Goal: Task Accomplishment & Management: Complete application form

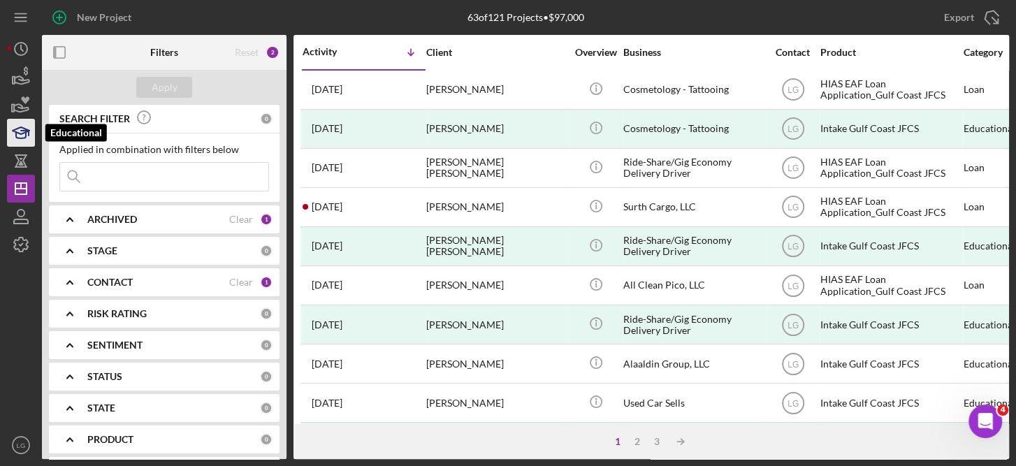
click at [24, 131] on icon "button" at bounding box center [20, 132] width 35 height 35
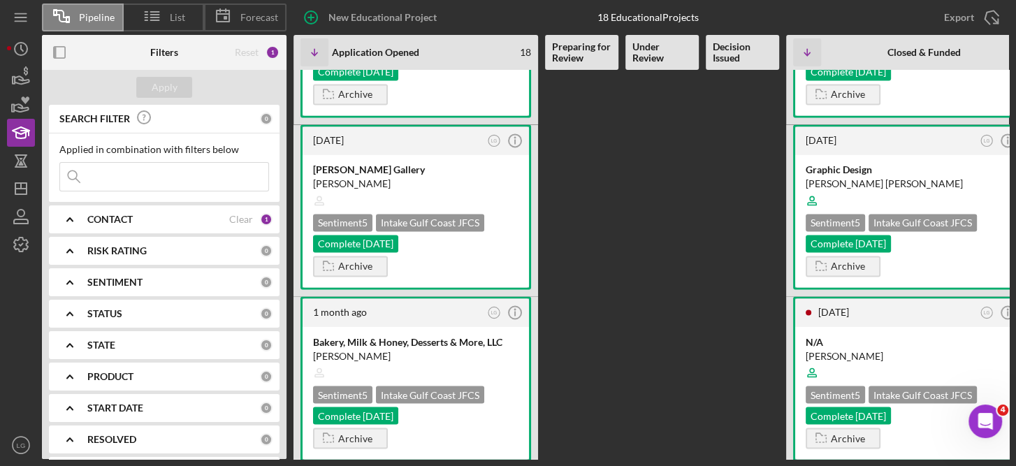
scroll to position [1590, 0]
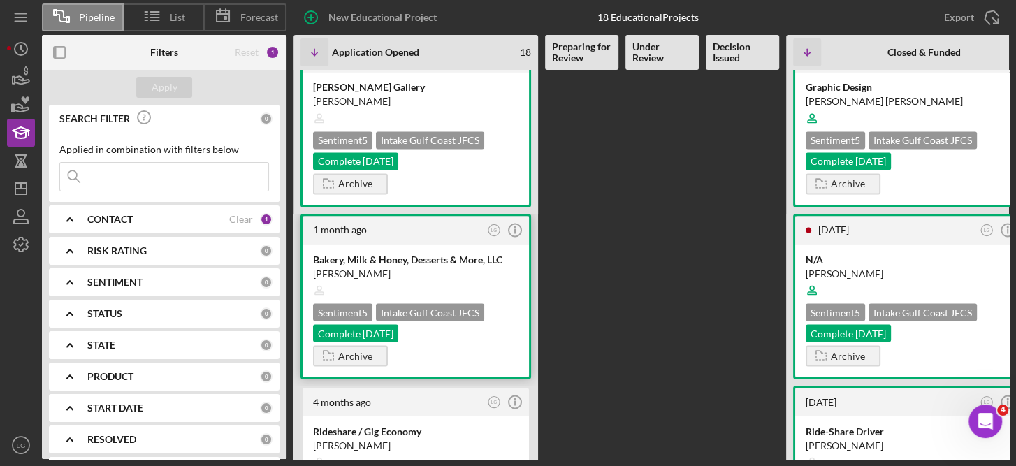
click at [473, 248] on div "Bakery, Milk & Honey, Desserts & More, LLC [PERSON_NAME] Sentiment 5 Intake Gul…" at bounding box center [416, 310] width 226 height 133
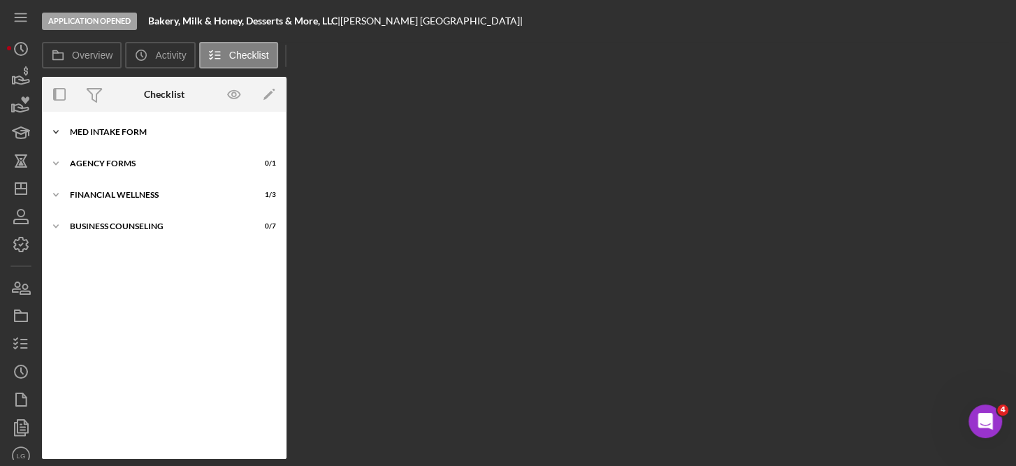
click at [120, 132] on div "MED Intake Form" at bounding box center [169, 132] width 199 height 8
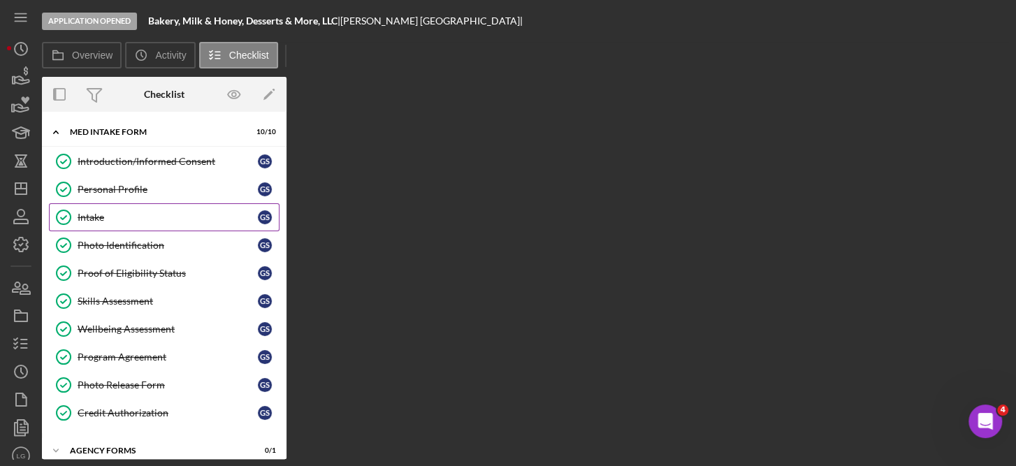
click at [114, 212] on div "Intake" at bounding box center [168, 217] width 180 height 11
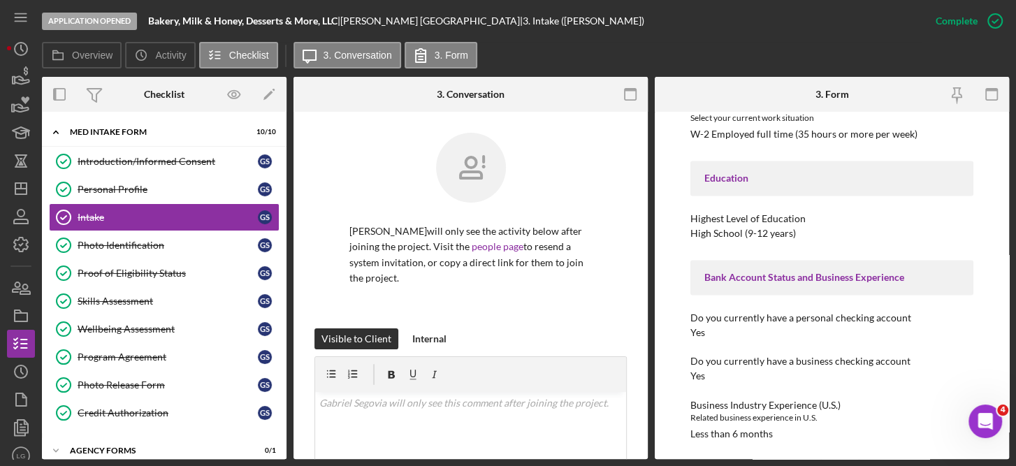
scroll to position [1468, 0]
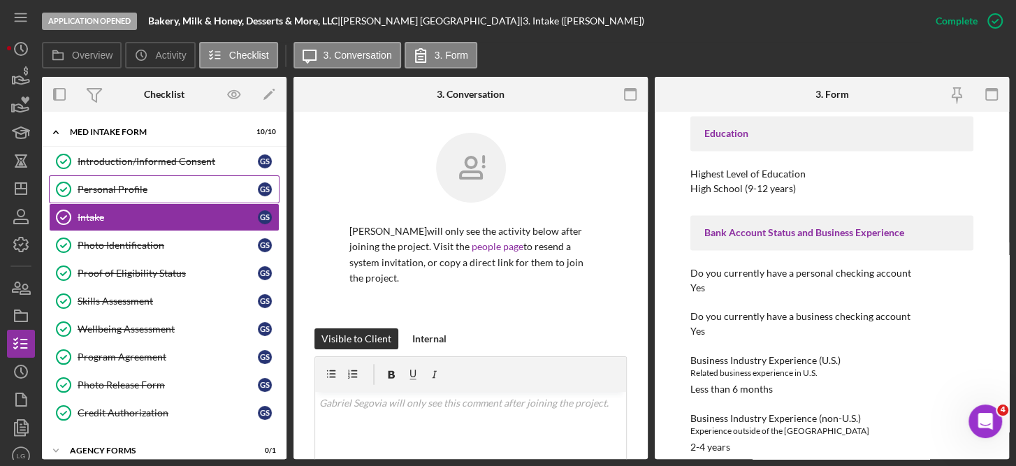
click at [120, 185] on div "Personal Profile" at bounding box center [168, 189] width 180 height 11
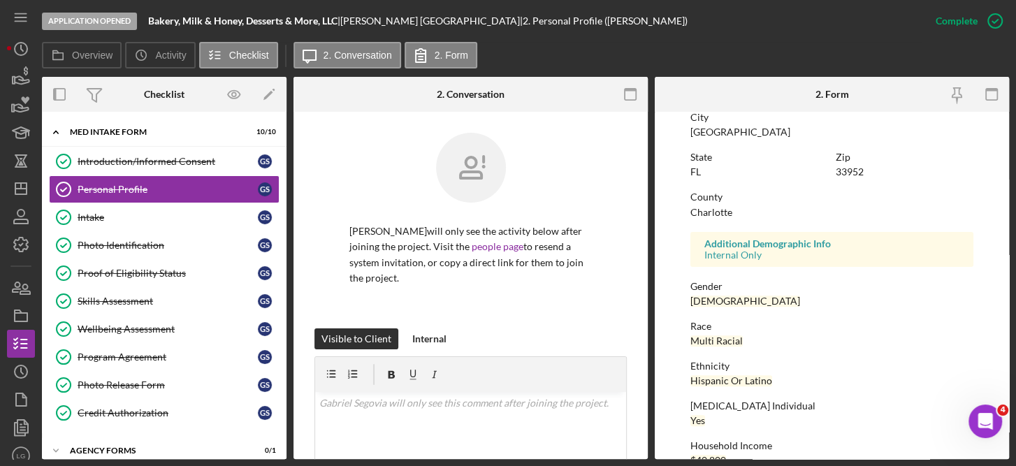
scroll to position [305, 0]
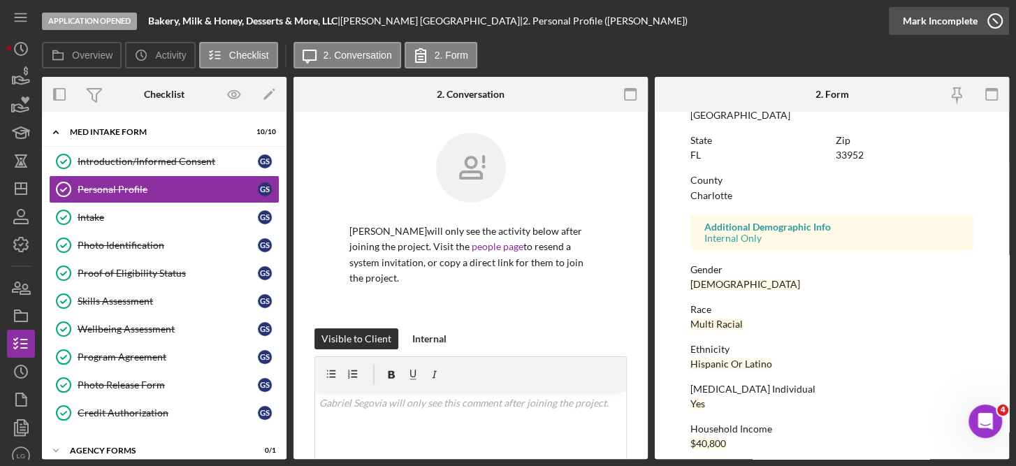
click at [967, 14] on div "Mark Incomplete" at bounding box center [940, 21] width 75 height 28
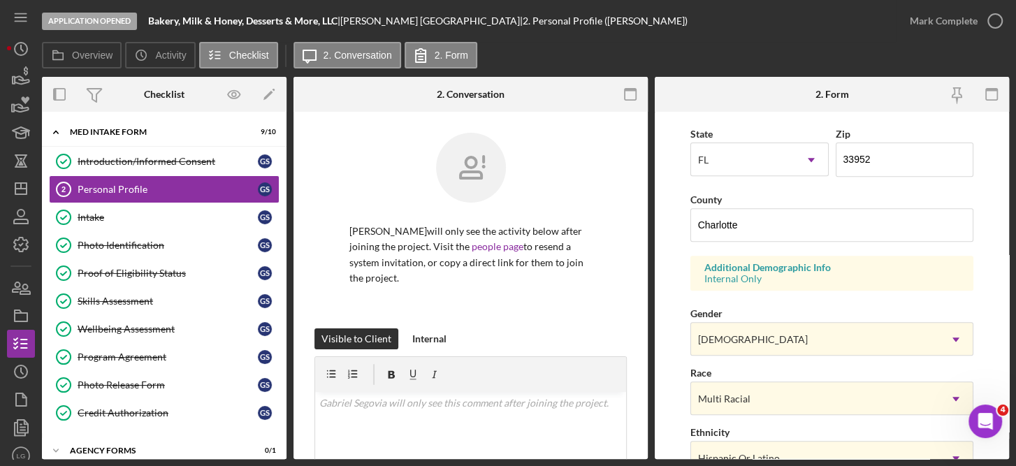
click at [1009, 393] on div "Application Opened Bakery, Milk & Honey, Desserts & More, LLC | [PERSON_NAME] |…" at bounding box center [508, 233] width 1016 height 466
click at [1002, 390] on form "First Name [PERSON_NAME] Middle Name Last Name [PERSON_NAME] Job Title Store Cl…" at bounding box center [832, 285] width 354 height 347
click at [1004, 447] on form "First Name [PERSON_NAME] Middle Name Last Name [PERSON_NAME] Job Title Store Cl…" at bounding box center [832, 285] width 354 height 347
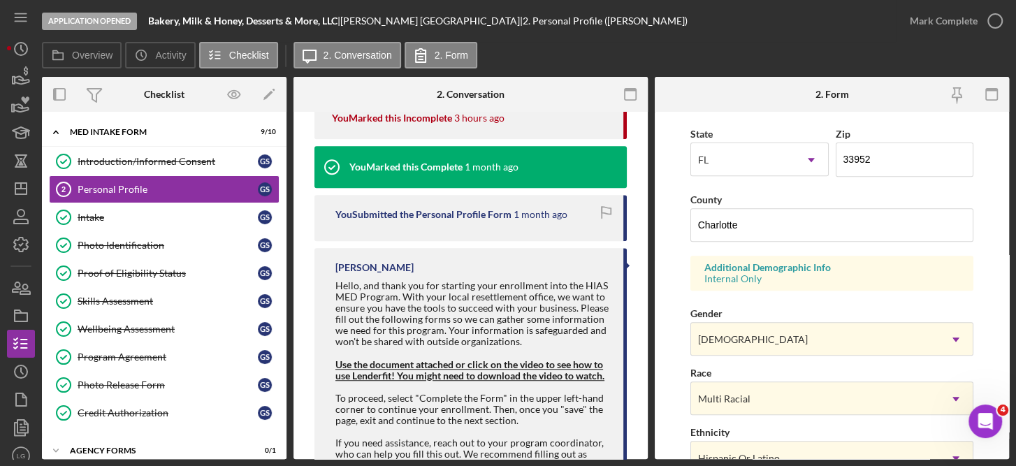
scroll to position [583, 0]
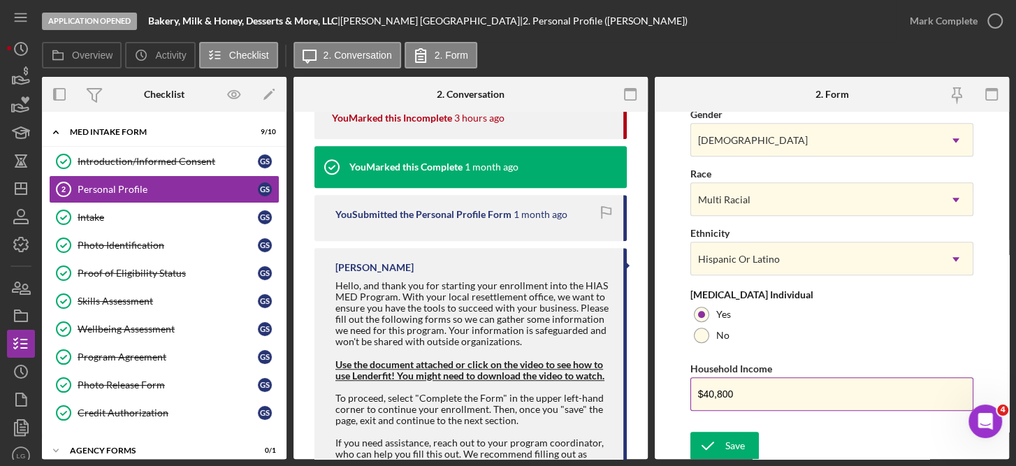
click at [759, 394] on input "$40,800" at bounding box center [833, 394] width 284 height 34
type input "$4"
type input "$70,000"
click at [730, 443] on div "Save" at bounding box center [736, 446] width 20 height 28
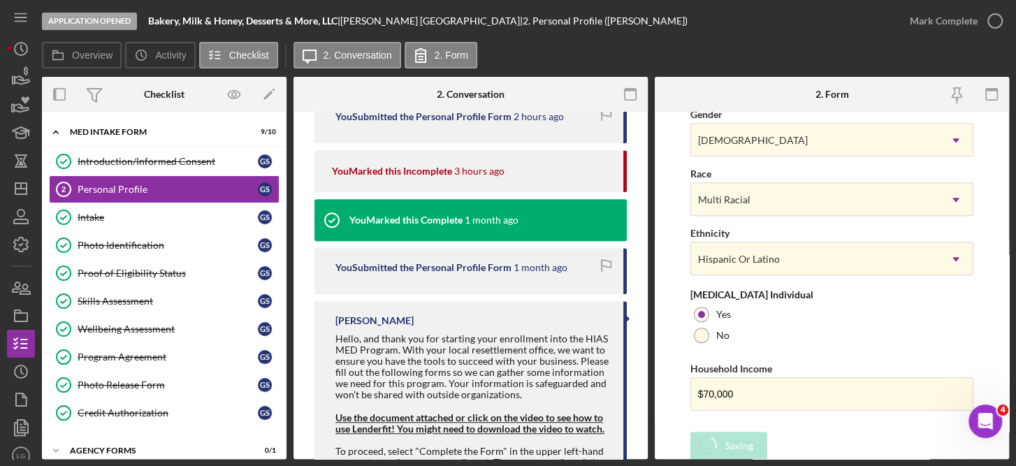
scroll to position [689, 0]
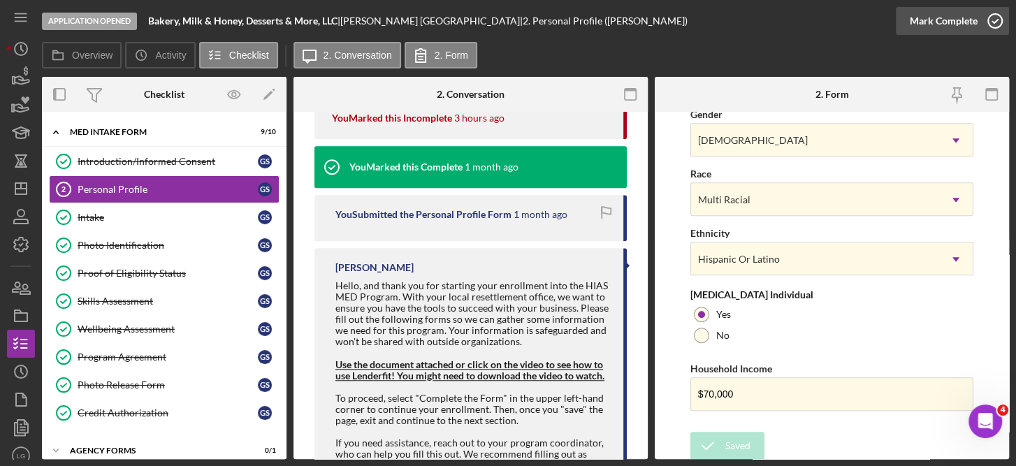
click at [998, 15] on icon "button" at bounding box center [995, 20] width 35 height 35
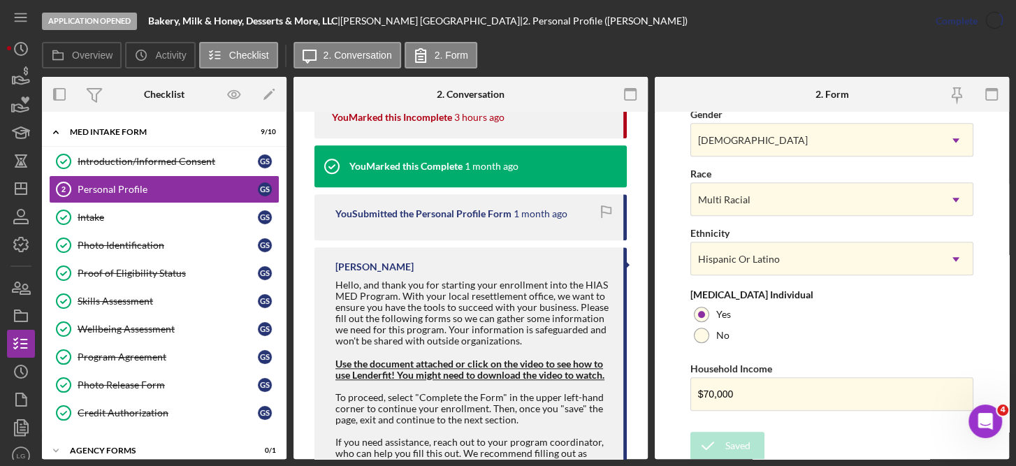
scroll to position [305, 0]
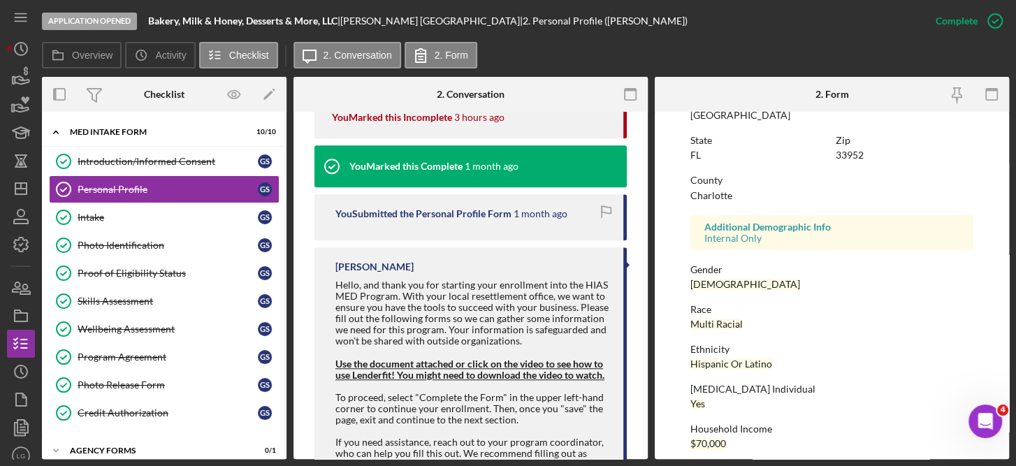
click at [1002, 377] on form "To edit this form you must mark this item incomplete First Name [PERSON_NAME] M…" at bounding box center [832, 285] width 354 height 347
click at [16, 71] on icon "button" at bounding box center [20, 76] width 35 height 35
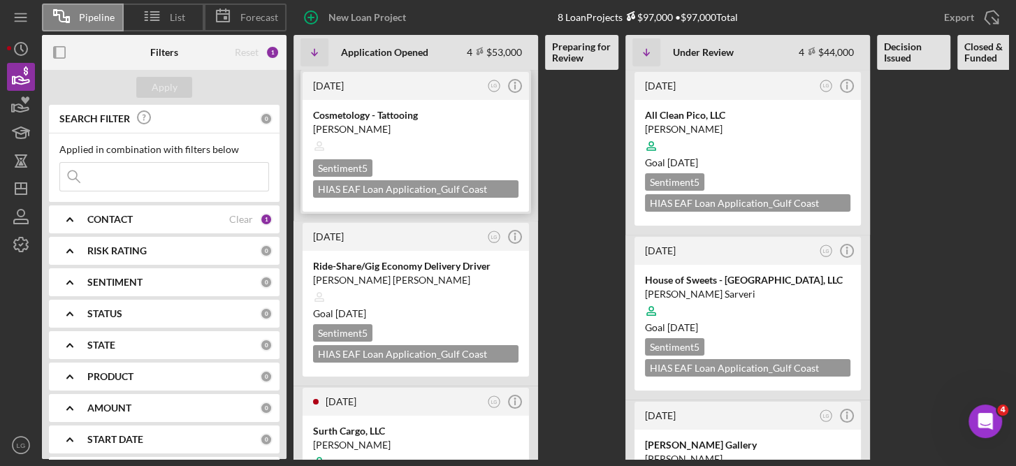
click at [468, 141] on div at bounding box center [416, 146] width 206 height 27
